Goal: Task Accomplishment & Management: Manage account settings

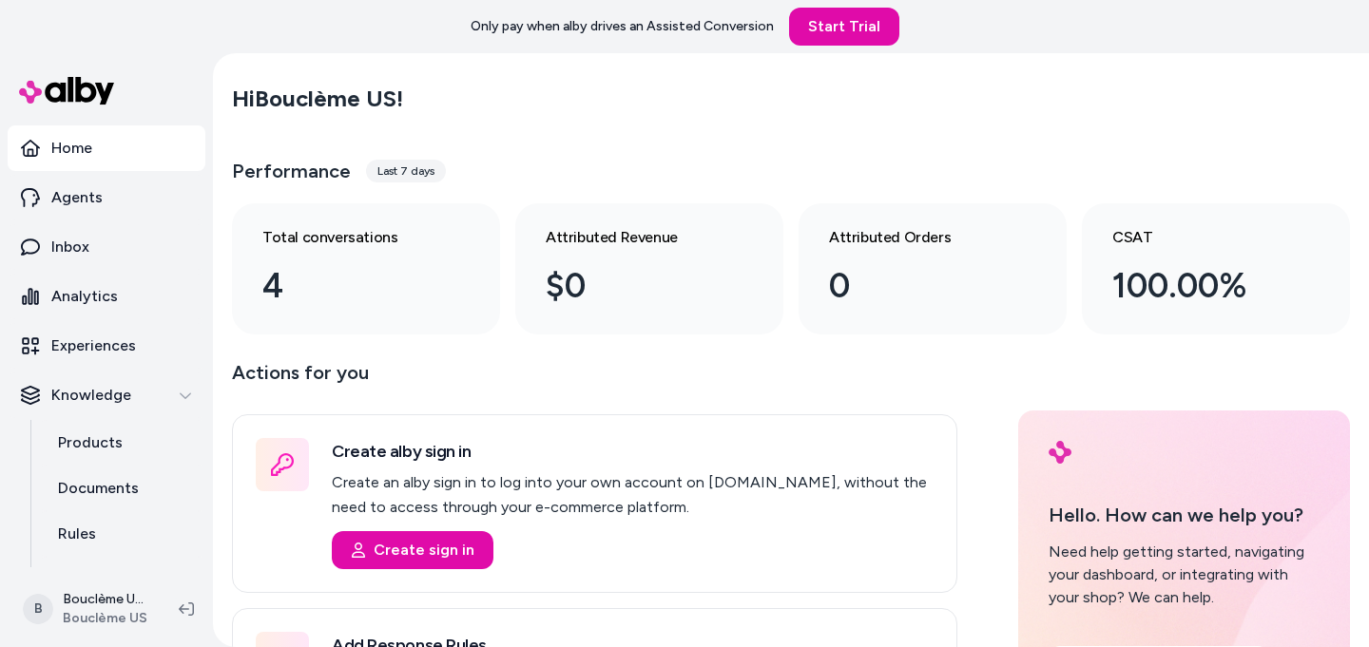
scroll to position [176, 0]
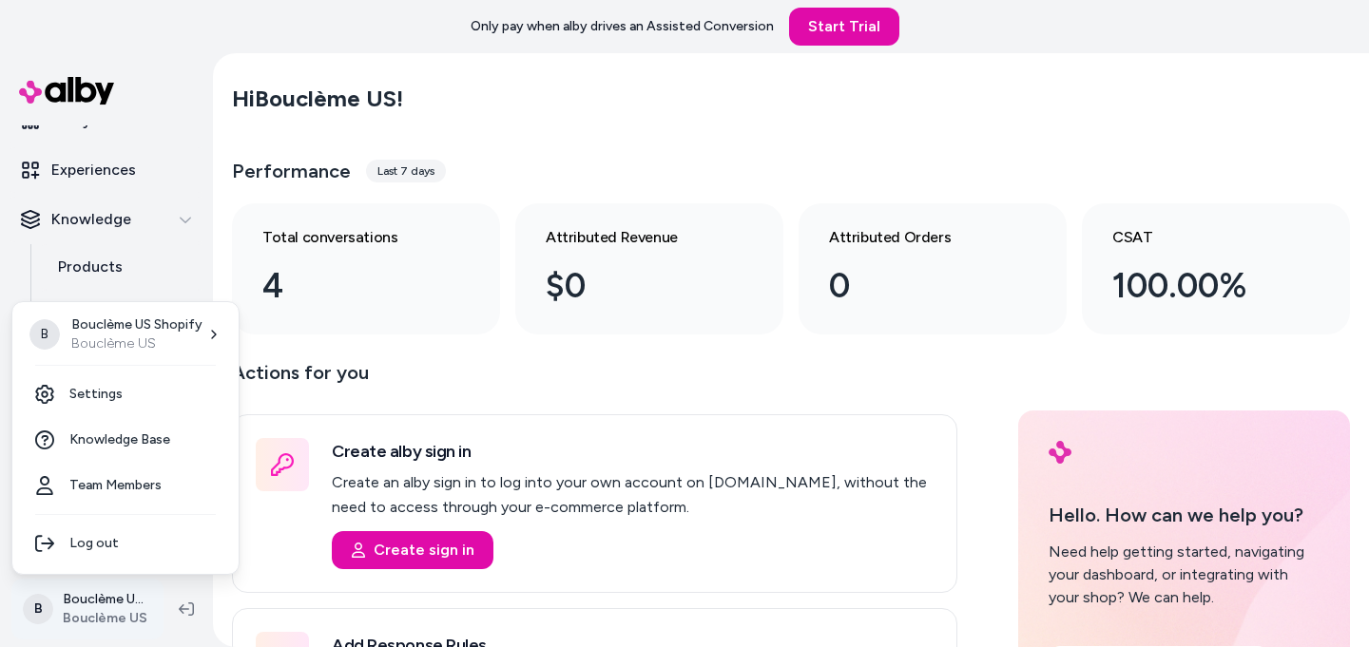
click at [118, 602] on html "Only pay when alby drives an Assisted Conversion Start Trial Home Agents Inbox …" at bounding box center [684, 323] width 1369 height 647
click at [125, 474] on link "Team Members" at bounding box center [125, 486] width 211 height 46
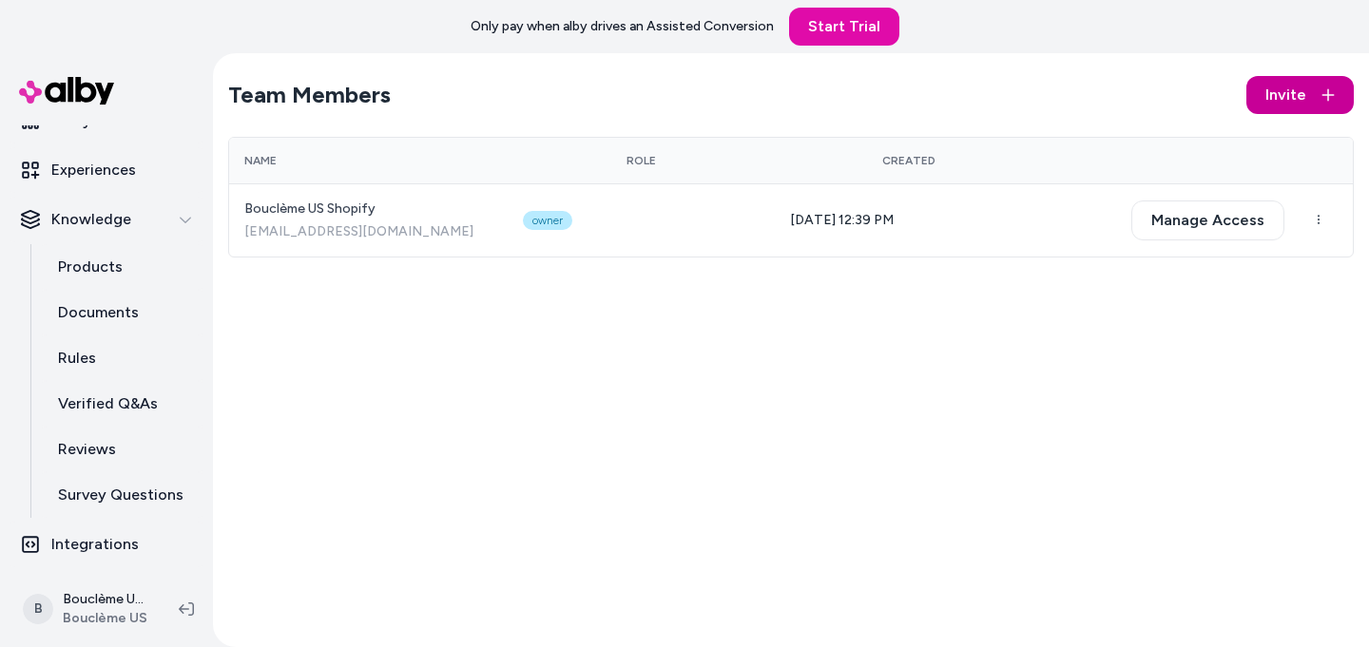
click at [1276, 97] on span "Invite" at bounding box center [1285, 95] width 41 height 23
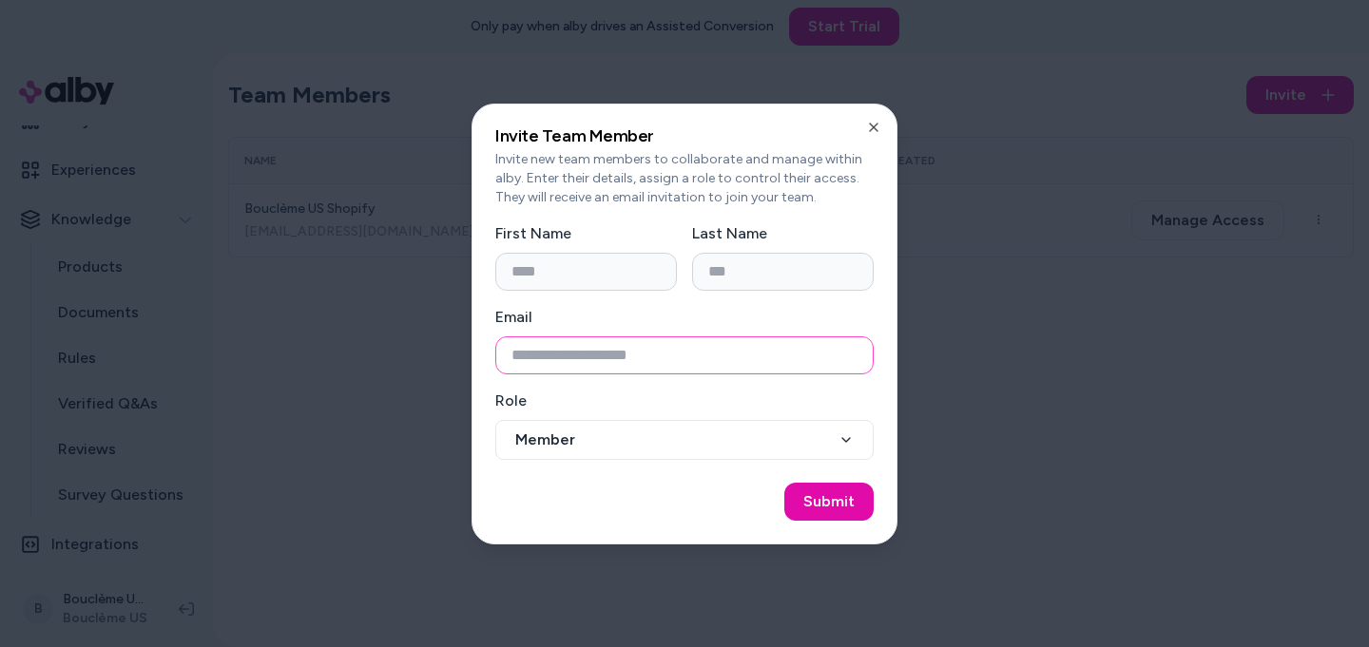
click at [698, 341] on input "Email" at bounding box center [684, 355] width 378 height 38
type input "*"
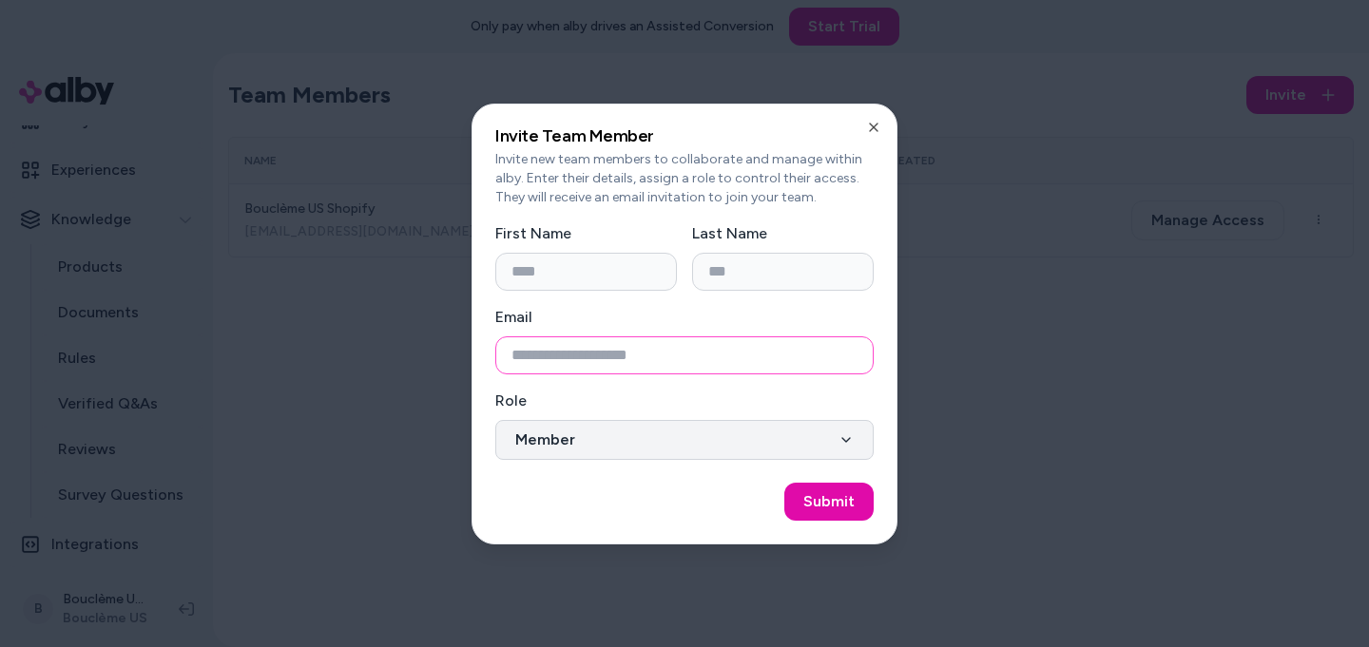
click at [714, 448] on button "Member" at bounding box center [684, 440] width 378 height 40
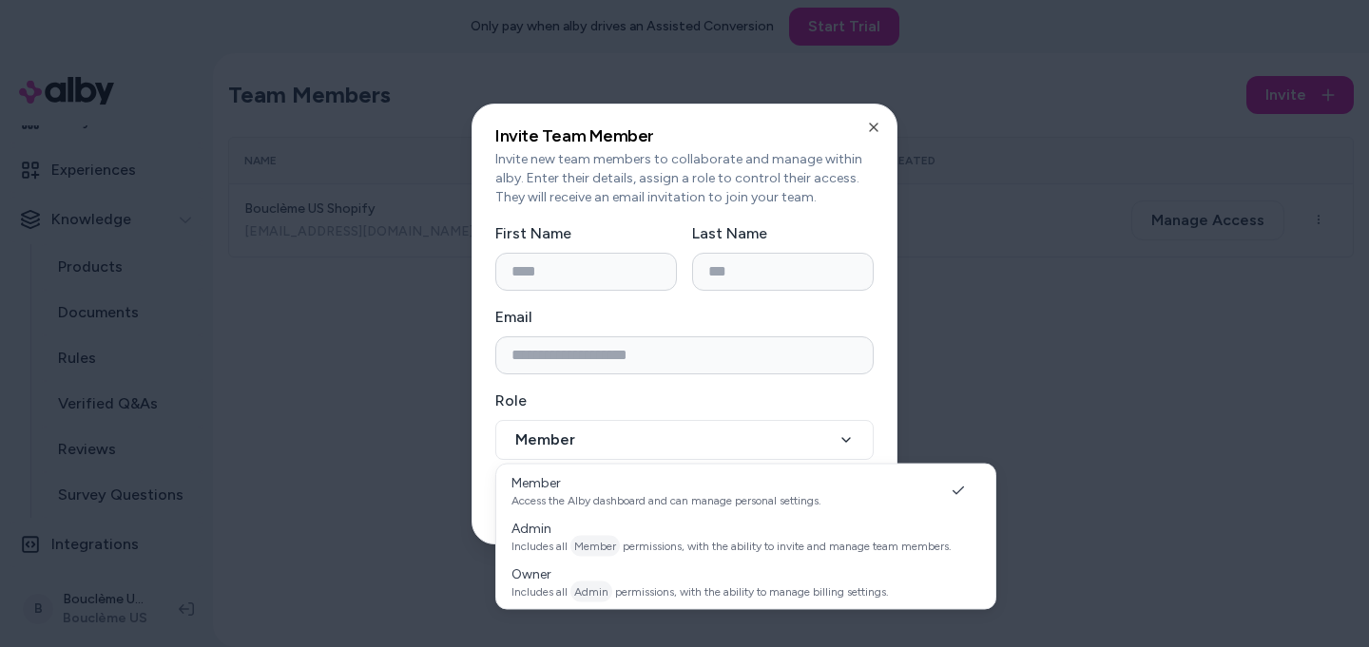
select select "*****"
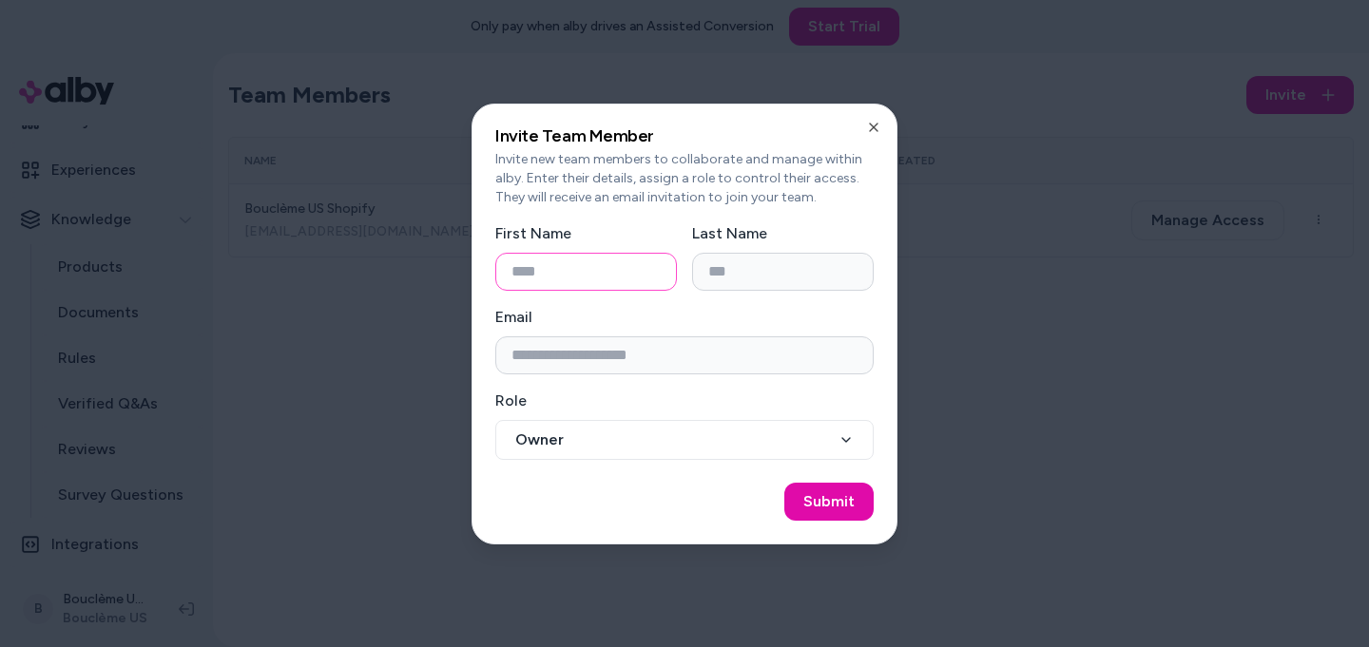
click at [532, 269] on input "First Name" at bounding box center [586, 272] width 182 height 38
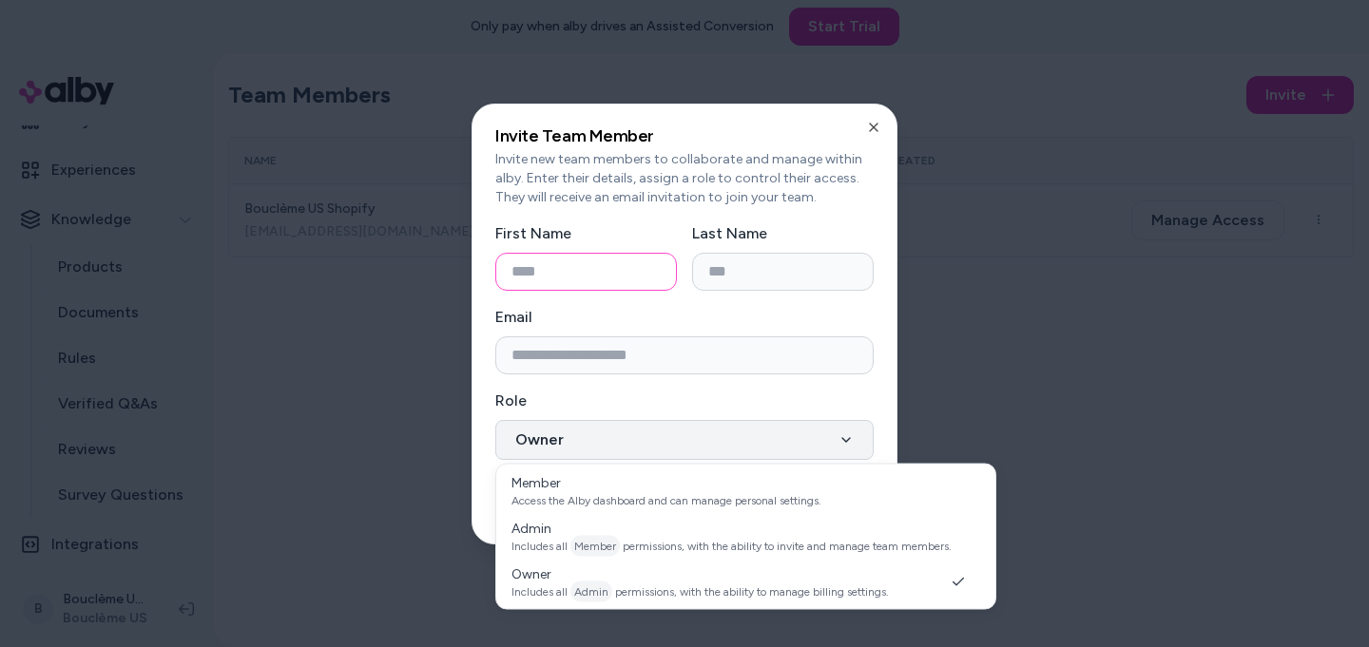
click at [503, 457] on button "Owner" at bounding box center [684, 440] width 378 height 40
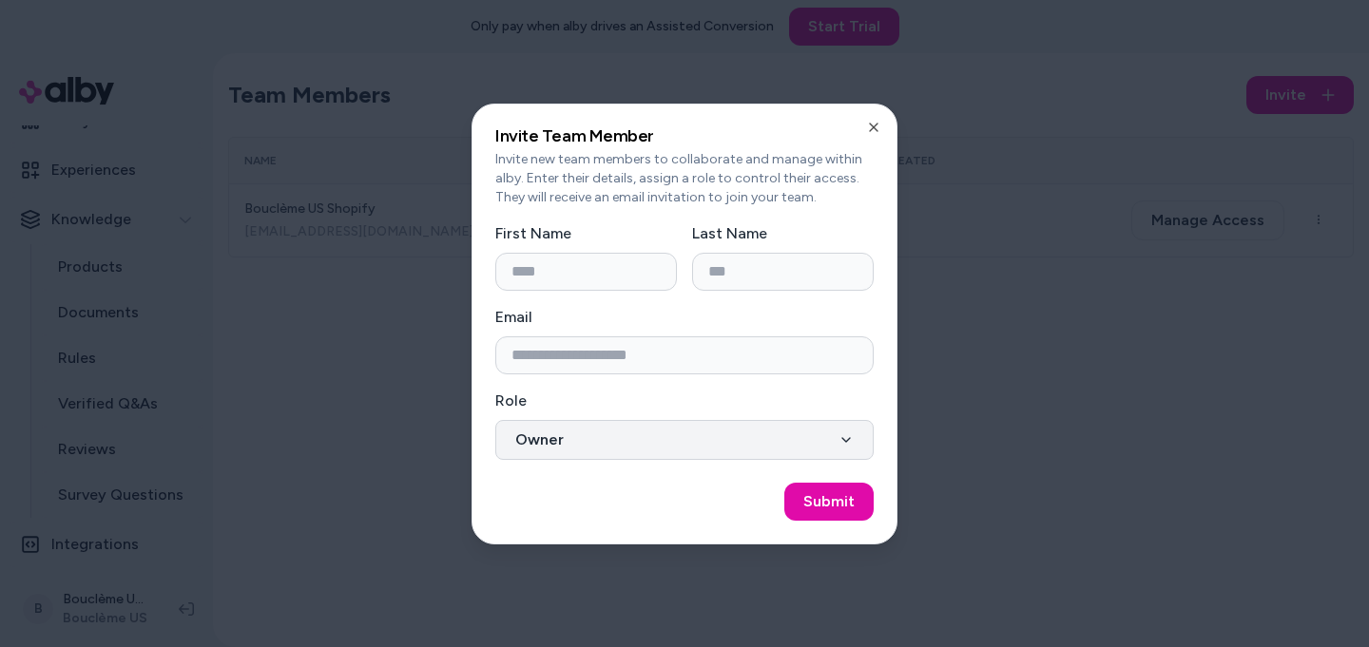
click at [560, 435] on button "Owner" at bounding box center [684, 440] width 378 height 40
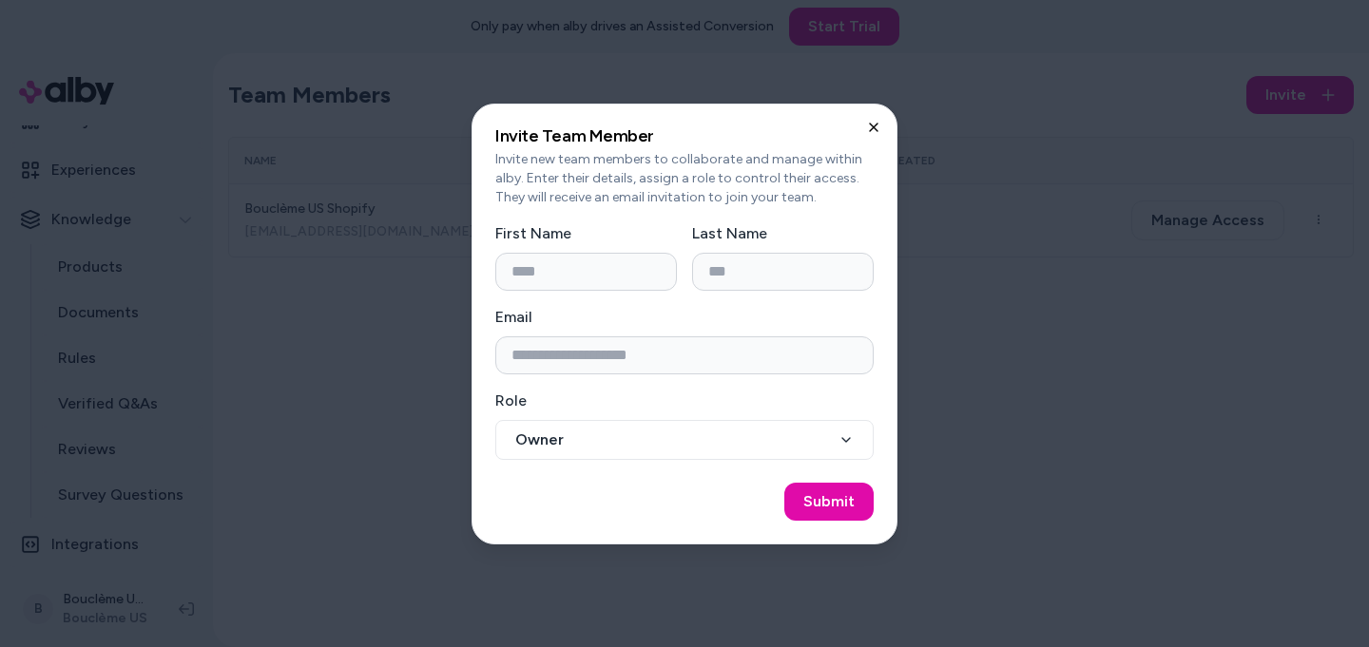
click at [871, 132] on icon "button" at bounding box center [873, 127] width 15 height 15
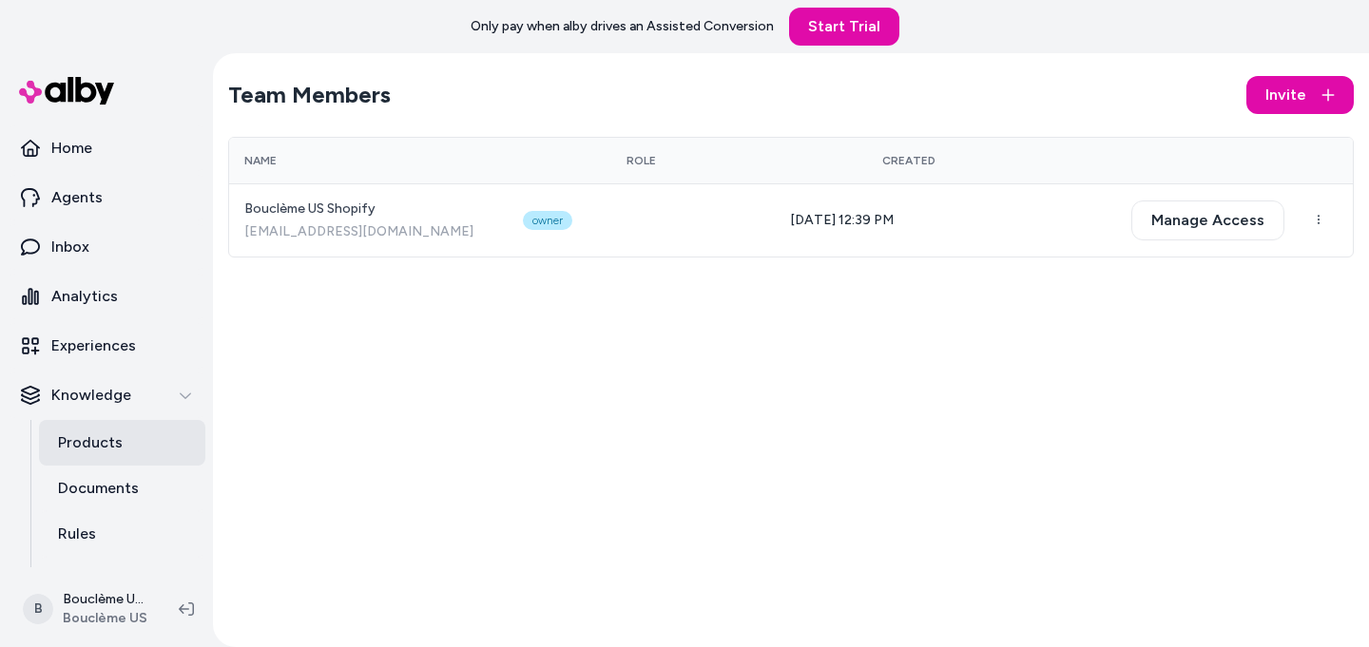
scroll to position [176, 0]
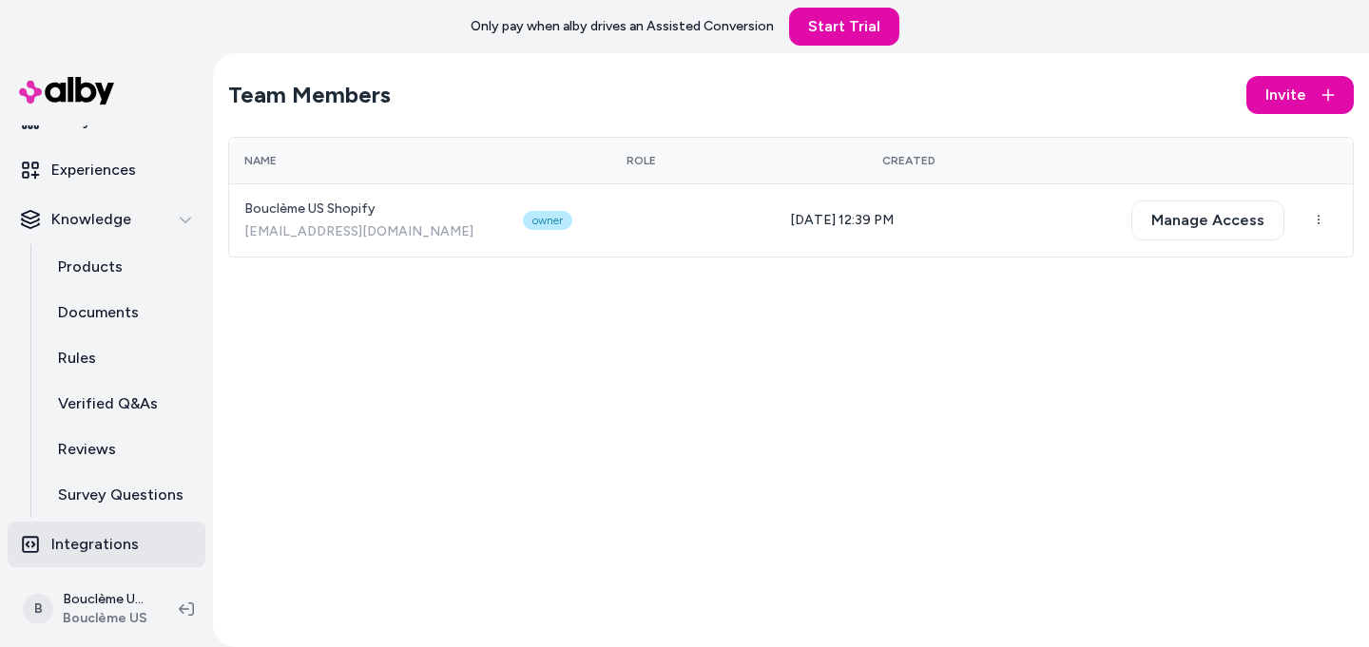
click at [111, 543] on p "Integrations" at bounding box center [94, 544] width 87 height 23
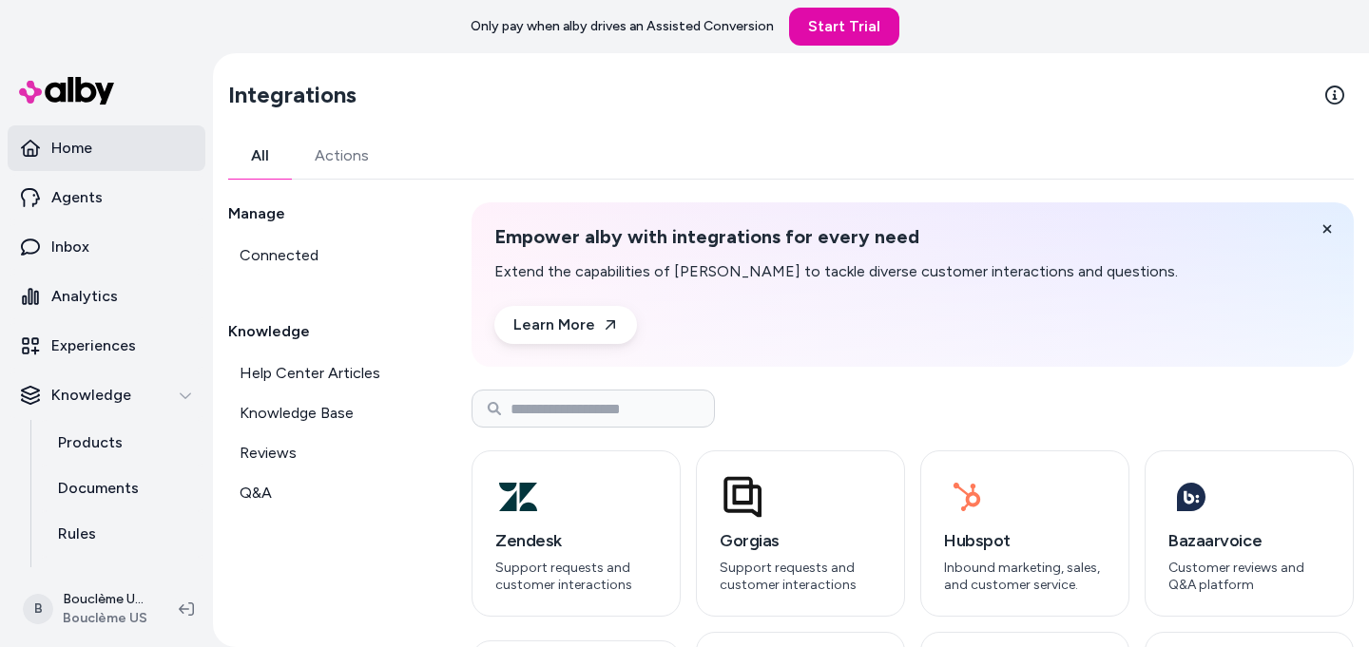
click at [91, 163] on link "Home" at bounding box center [107, 148] width 198 height 46
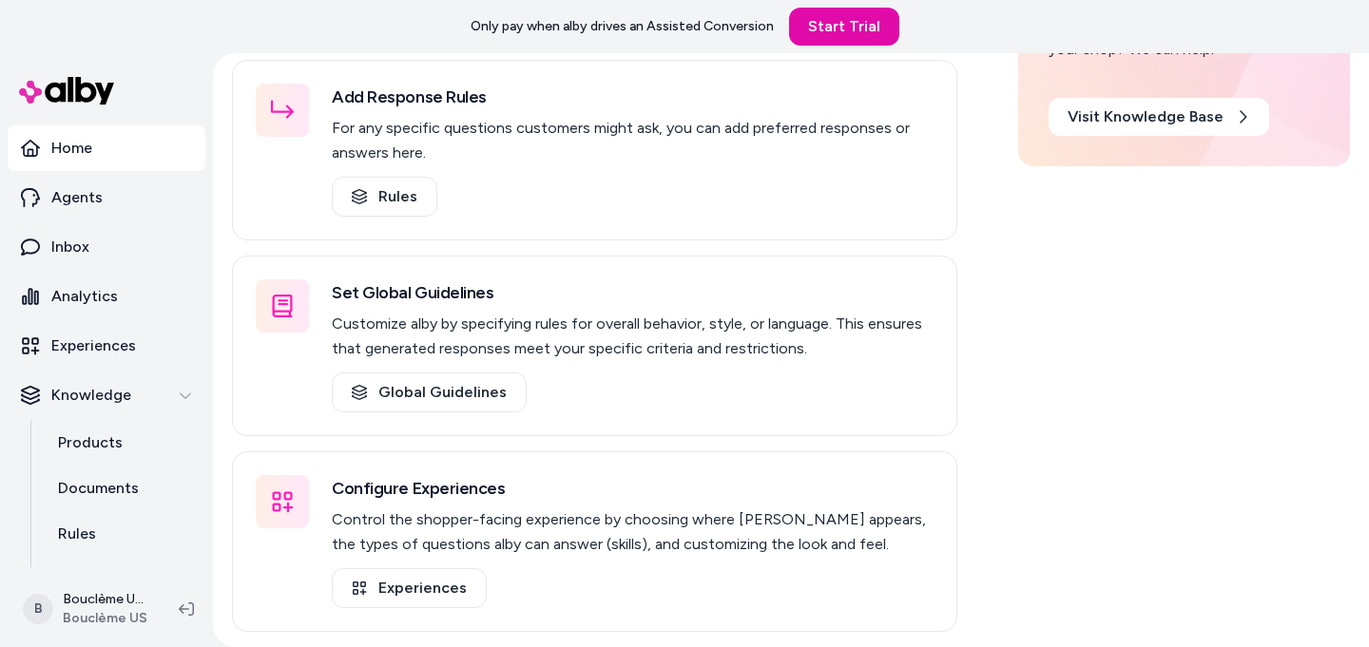
scroll to position [552, 0]
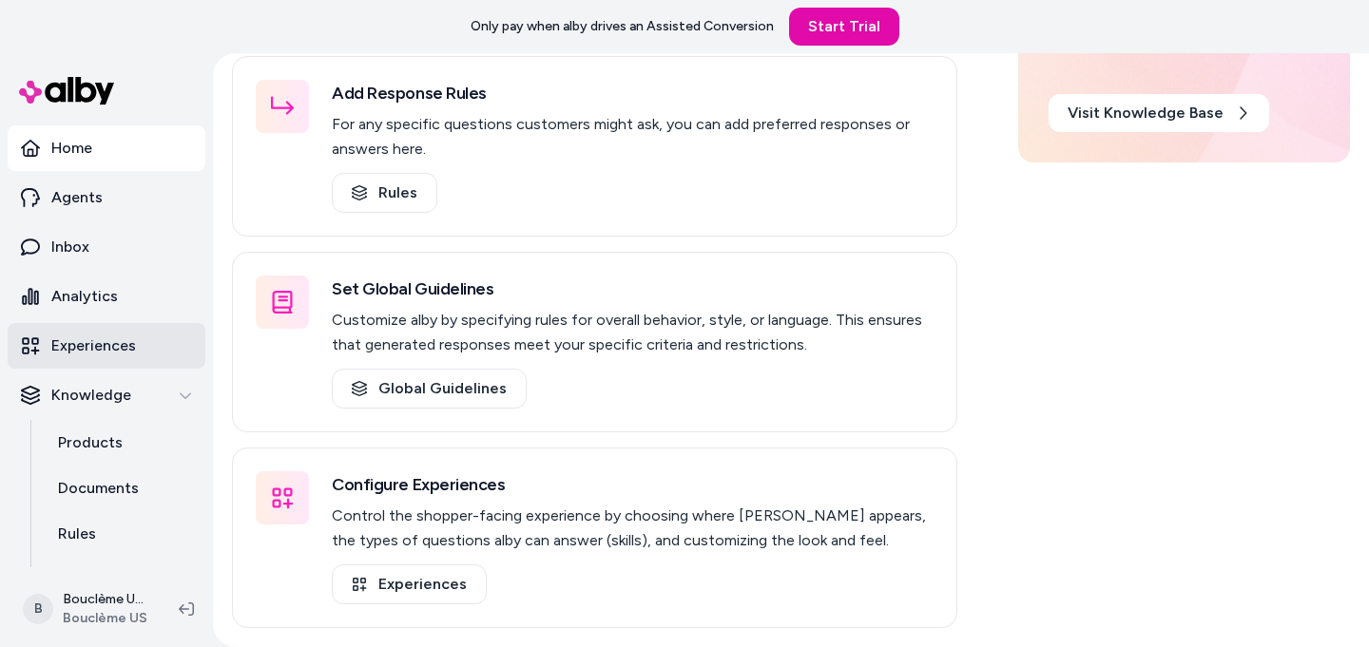
click at [116, 355] on p "Experiences" at bounding box center [93, 346] width 85 height 23
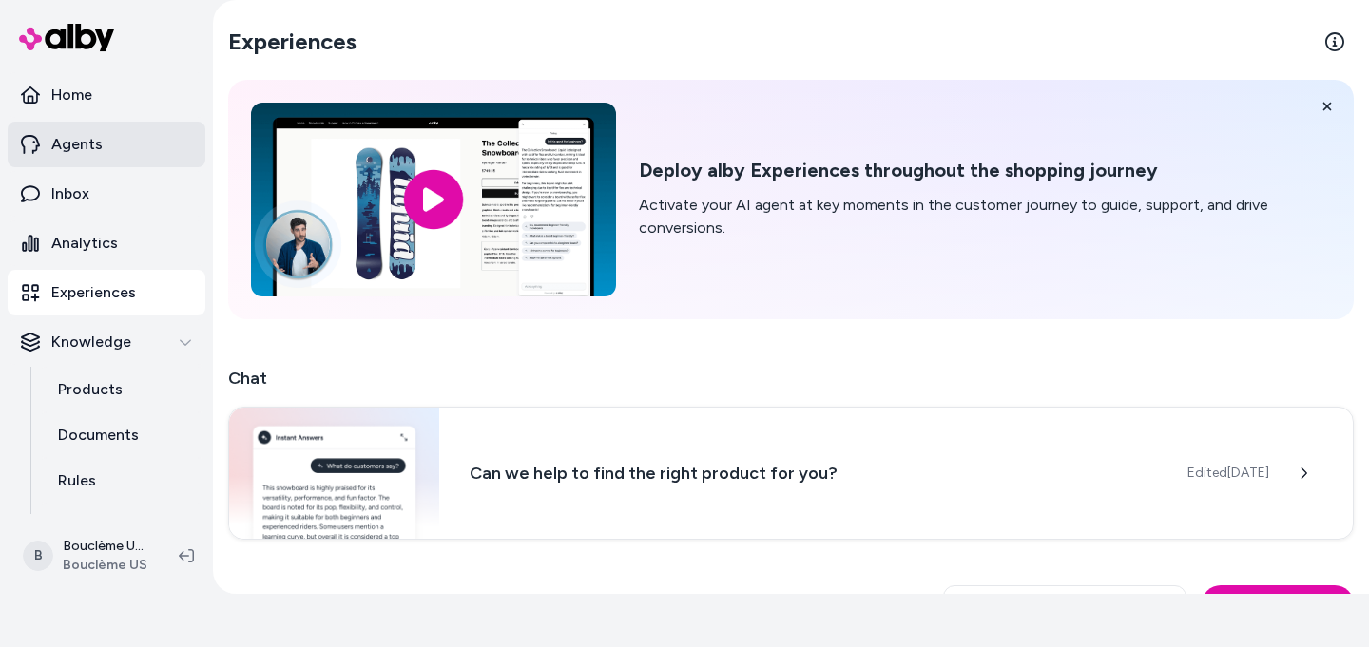
click at [67, 149] on p "Agents" at bounding box center [76, 144] width 51 height 23
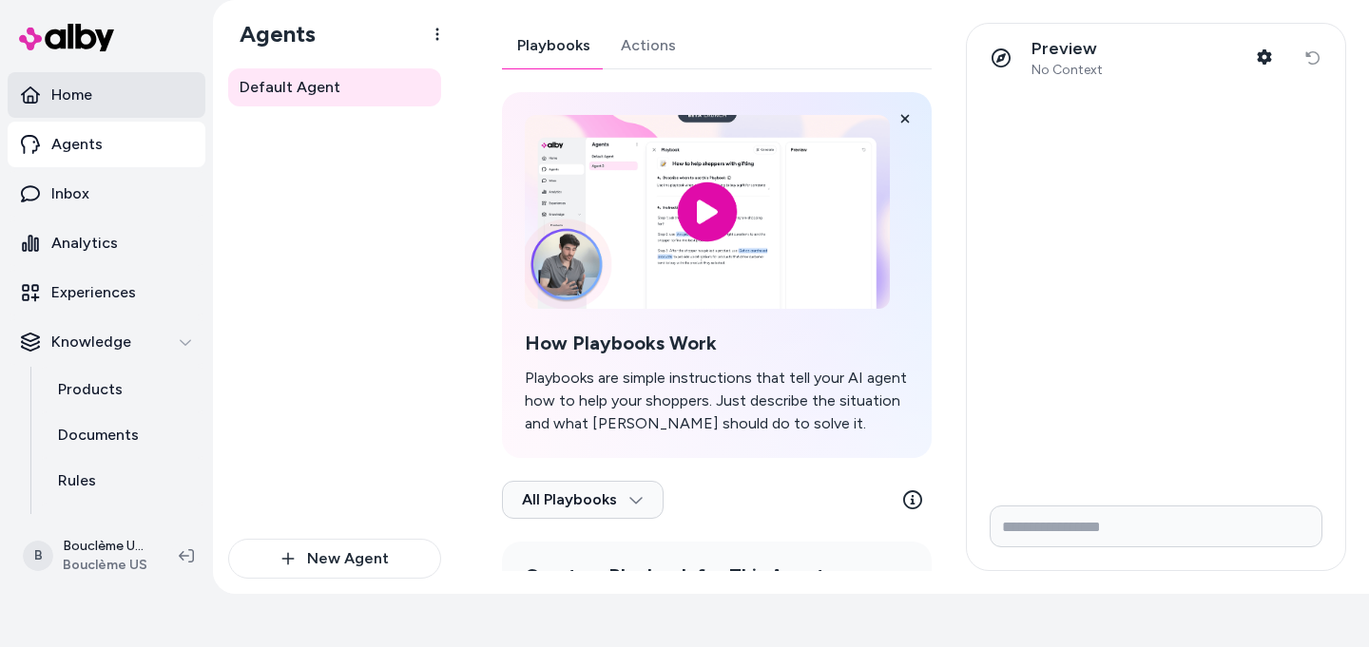
click at [66, 102] on p "Home" at bounding box center [71, 95] width 41 height 23
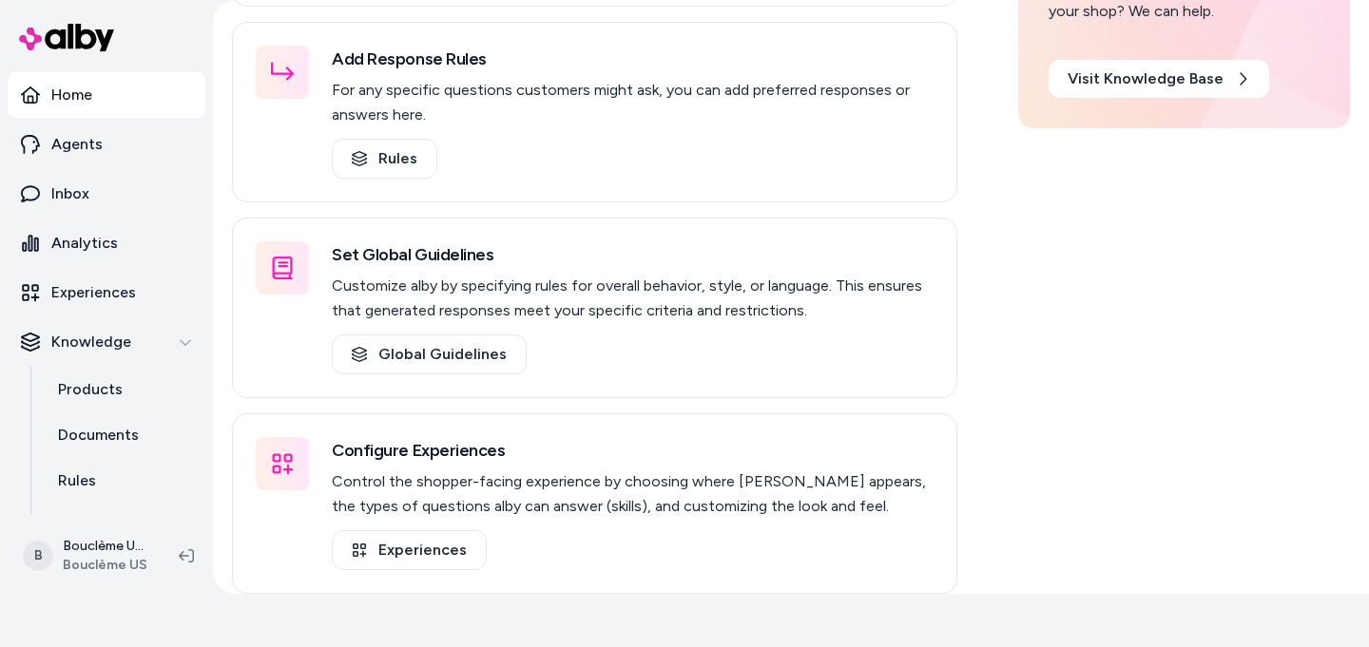
scroll to position [552, 0]
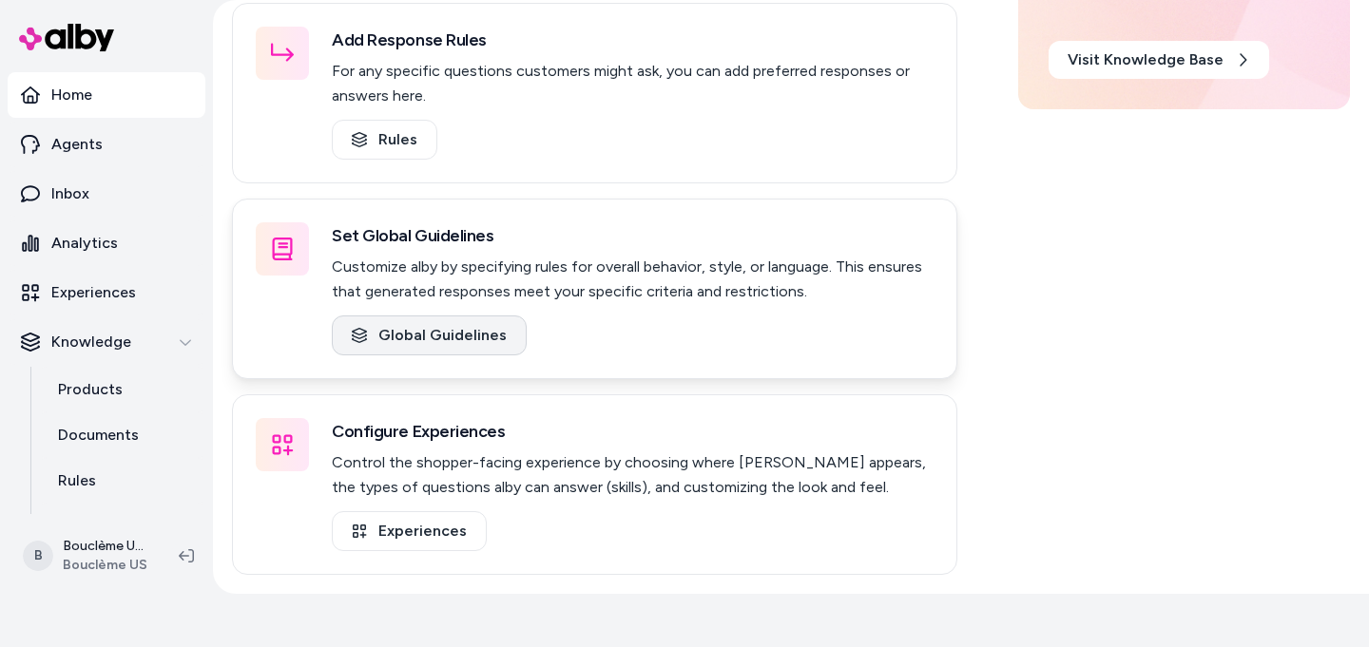
click at [434, 338] on link "Global Guidelines" at bounding box center [429, 336] width 195 height 40
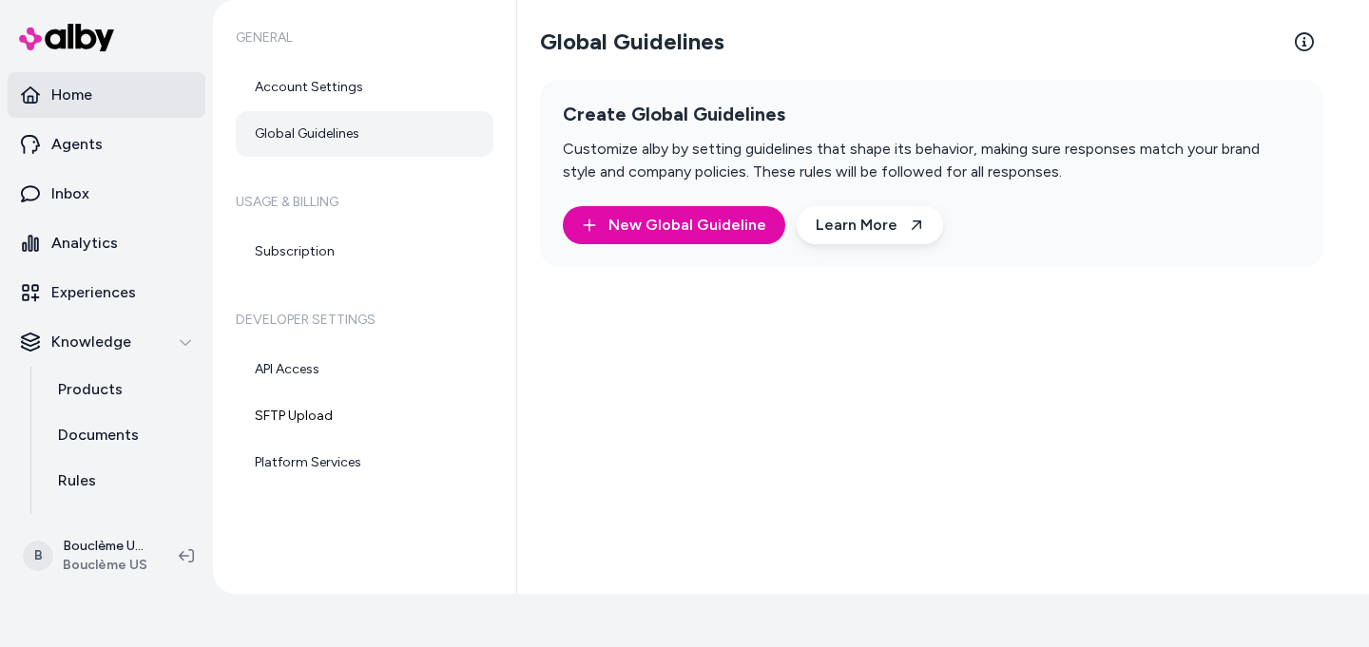
click at [91, 89] on p "Home" at bounding box center [71, 95] width 41 height 23
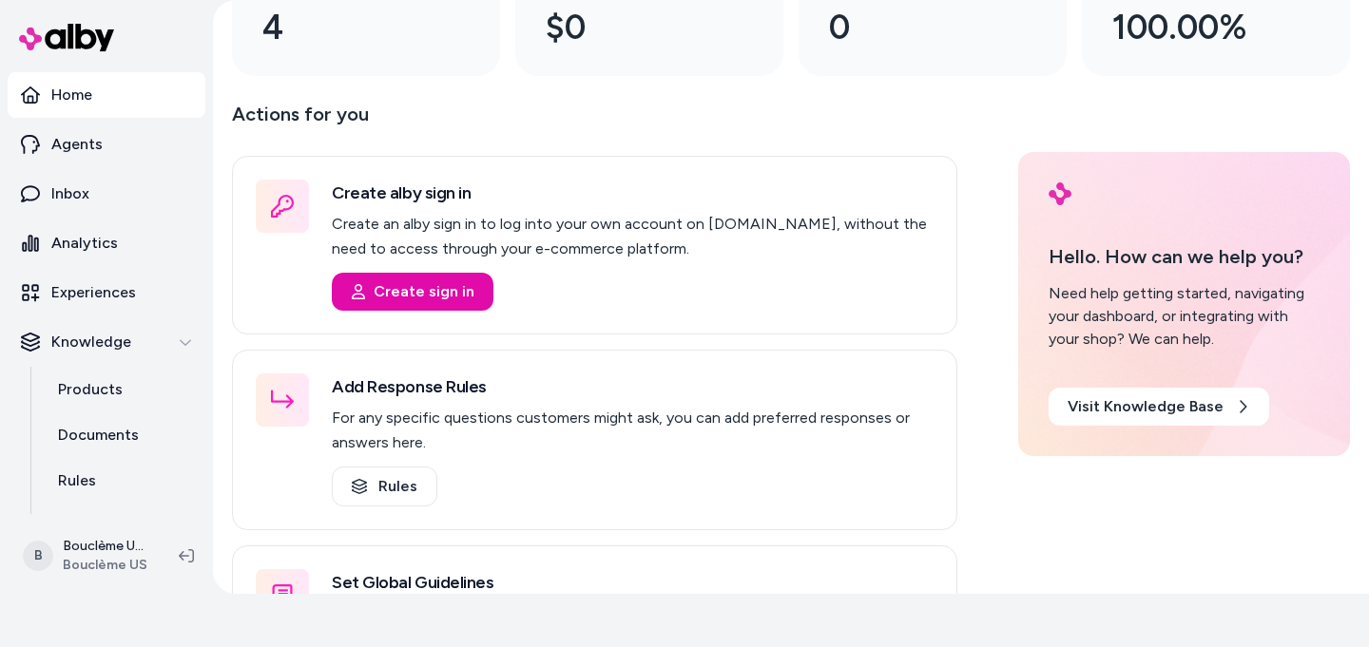
scroll to position [268, 0]
